Goal: Check status: Check status

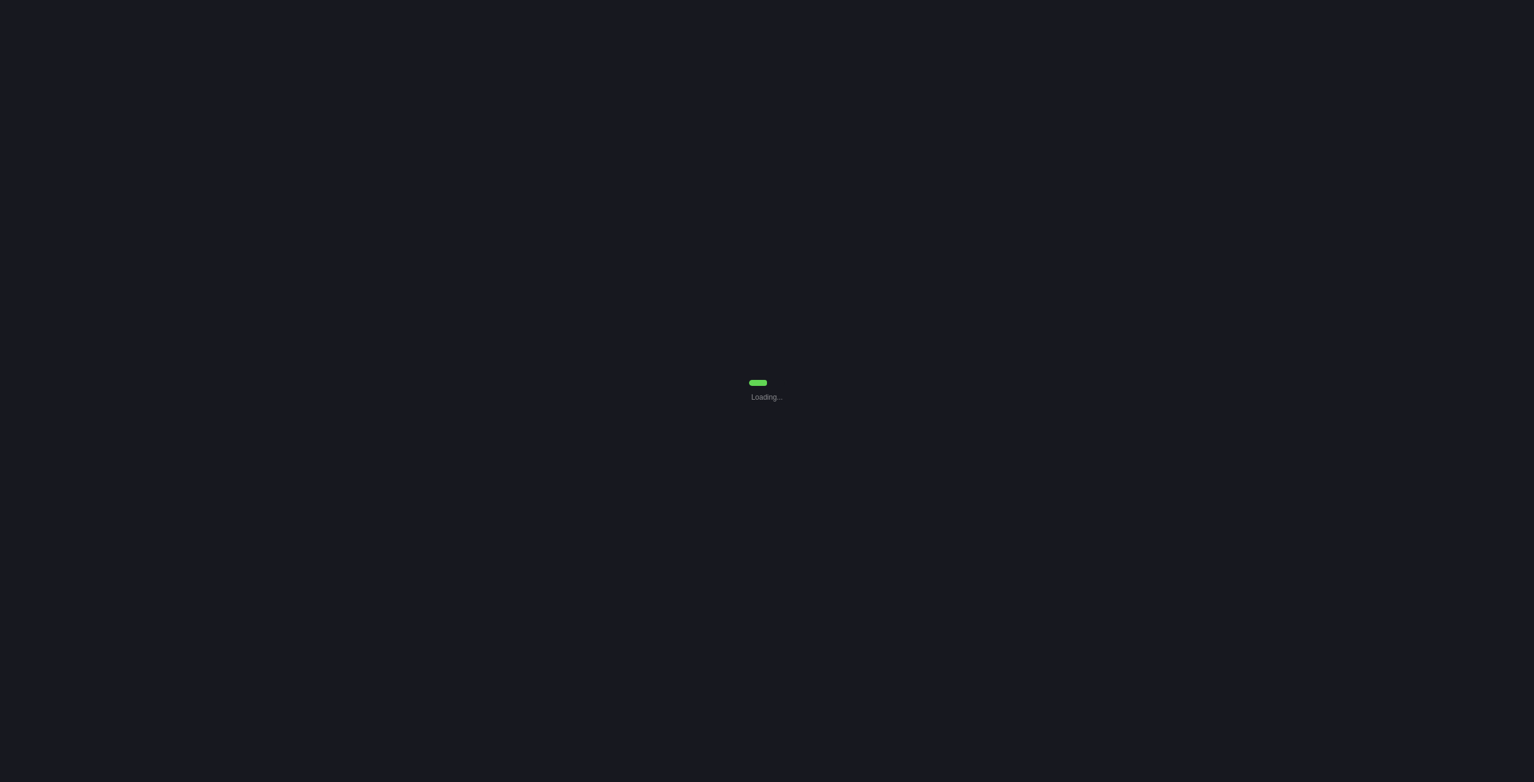
select select "7"
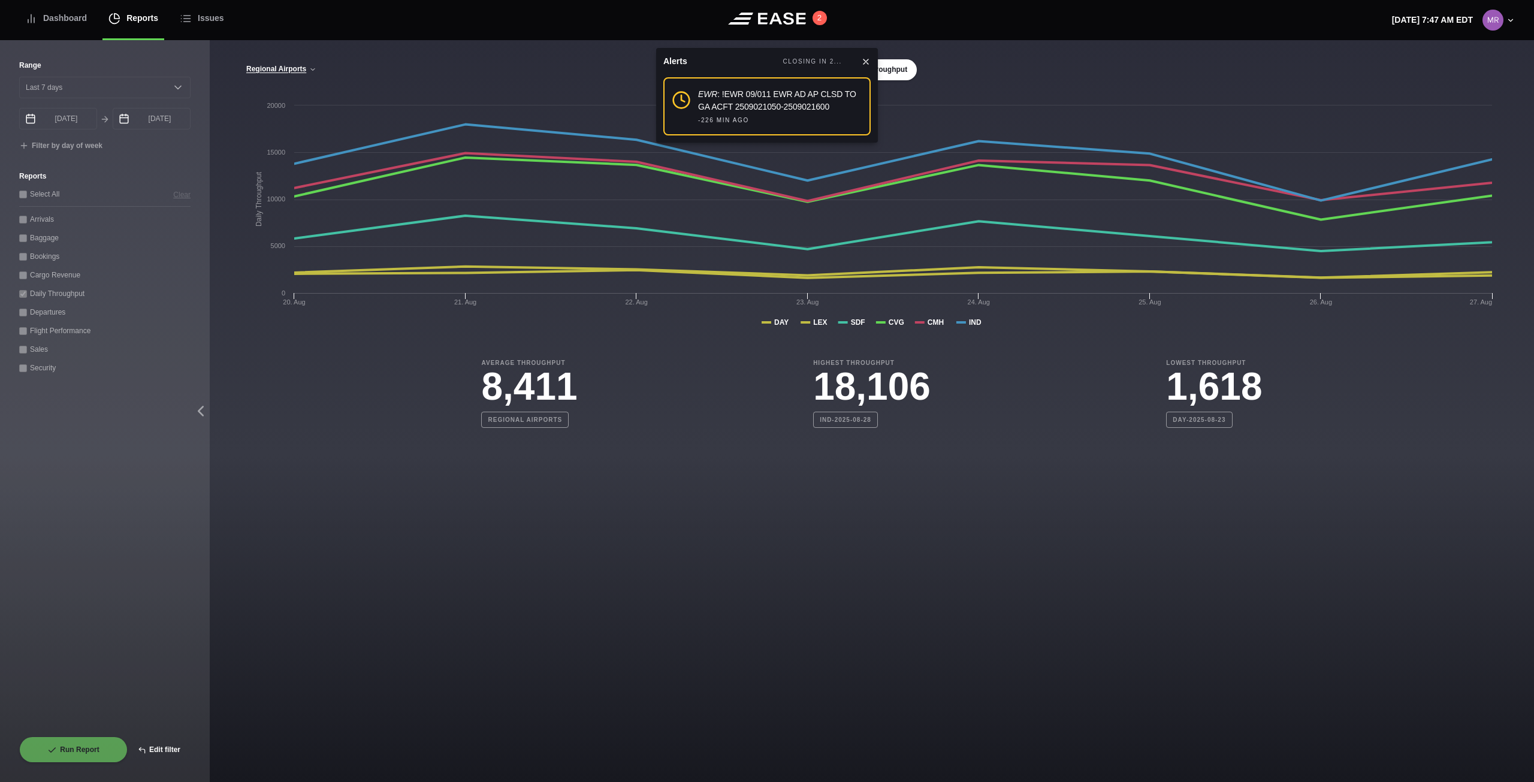
click at [159, 755] on button "Edit filter" at bounding box center [159, 750] width 63 height 26
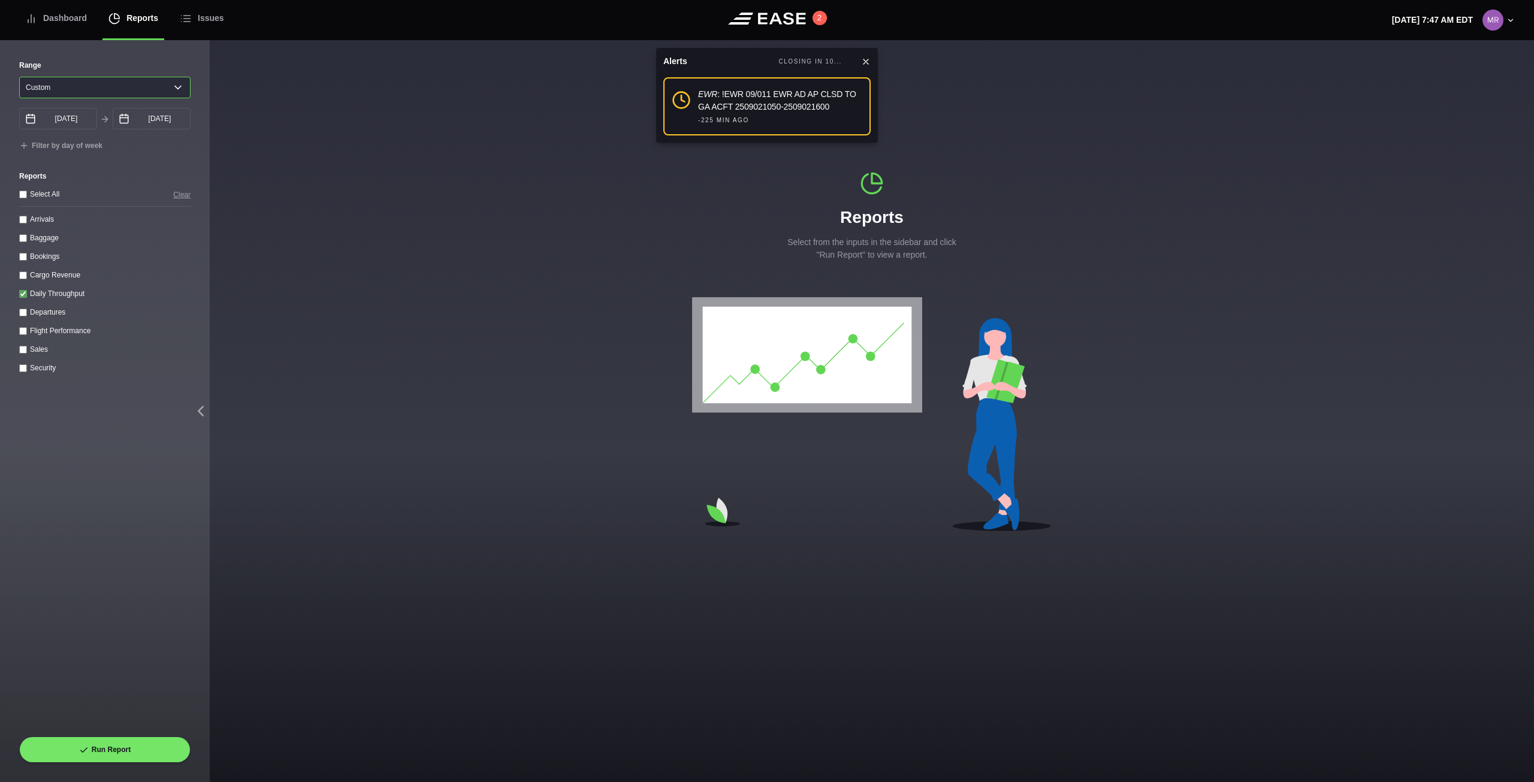
click at [155, 86] on select "[DATE] Last 7 days Last 14 days Last 30 days Last 6 weeks Custom" at bounding box center [104, 88] width 171 height 22
select select "7"
click at [19, 77] on select "[DATE] Last 7 days Last 14 days Last 30 days Last 6 weeks Custom" at bounding box center [104, 88] width 171 height 22
type input "[DATE]"
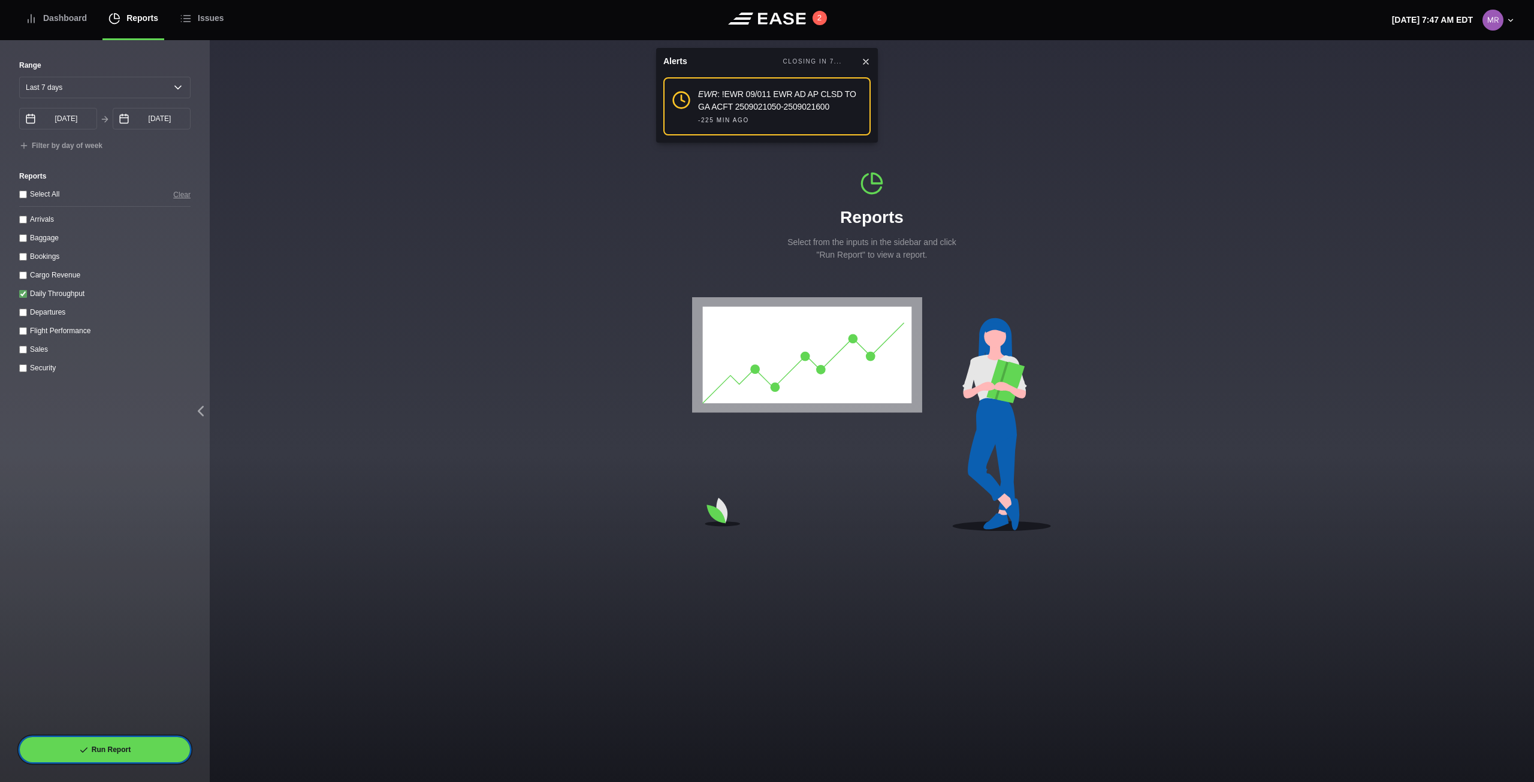
click at [160, 744] on button "Run Report" at bounding box center [104, 750] width 171 height 26
select select "7"
